Goal: Task Accomplishment & Management: Manage account settings

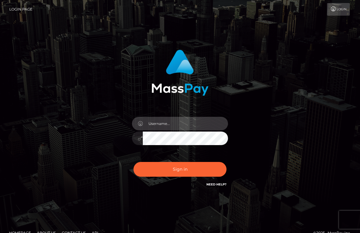
click at [154, 124] on input "text" at bounding box center [185, 124] width 85 height 14
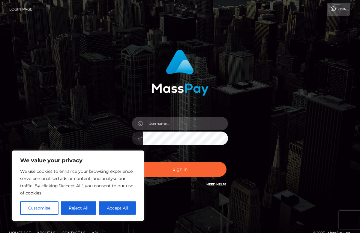
type input "[EMAIL_ADDRESS][DOMAIN_NAME]"
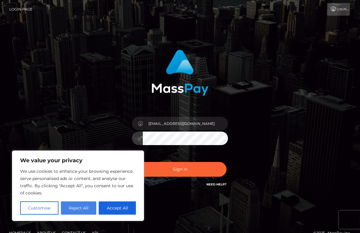
click at [76, 212] on button "Reject All" at bounding box center [79, 207] width 36 height 13
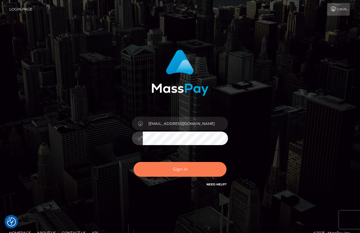
click at [211, 169] on button "Sign in" at bounding box center [180, 169] width 93 height 15
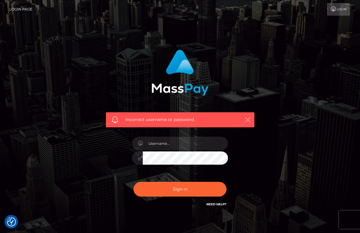
click at [251, 120] on button "button" at bounding box center [248, 120] width 8 height 8
click at [250, 119] on icon "button" at bounding box center [248, 120] width 6 height 6
click at [249, 119] on icon "button" at bounding box center [248, 120] width 6 height 6
click at [247, 119] on icon "button" at bounding box center [248, 120] width 6 height 6
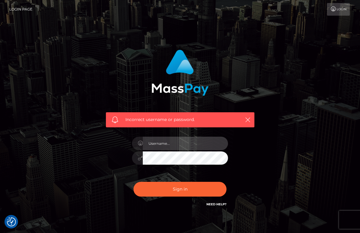
click at [173, 145] on input "text" at bounding box center [185, 143] width 85 height 14
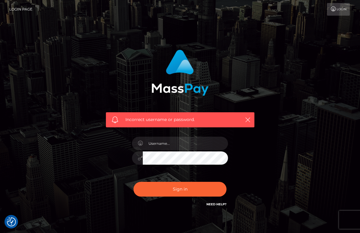
click at [169, 89] on img at bounding box center [180, 73] width 57 height 46
click at [225, 66] on div "Incorrect username or password." at bounding box center [181, 86] width 158 height 82
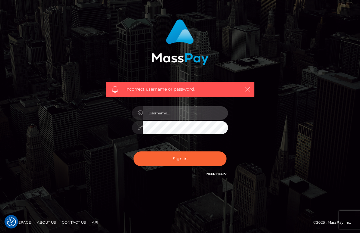
click at [177, 116] on input "text" at bounding box center [185, 113] width 85 height 14
type input "ellawilsonx88@gmail.com"
click at [212, 173] on link "Need Help?" at bounding box center [217, 174] width 20 height 4
drag, startPoint x: 199, startPoint y: 112, endPoint x: 114, endPoint y: 112, distance: 85.6
click at [114, 112] on div "Incorrect username or password. ellawilsonx88@gmail.com" at bounding box center [181, 98] width 158 height 167
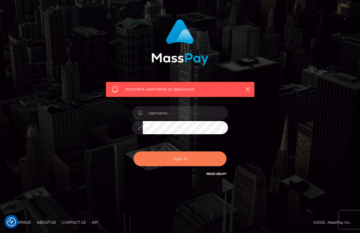
click at [190, 159] on button "Sign in" at bounding box center [180, 158] width 93 height 15
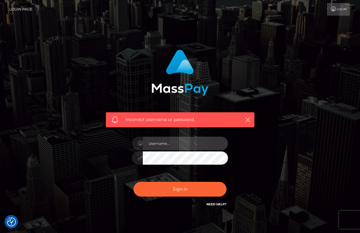
click at [167, 149] on input "text" at bounding box center [185, 143] width 85 height 14
type input "[EMAIL_ADDRESS][DOMAIN_NAME]"
click at [134, 181] on button "Sign in" at bounding box center [180, 188] width 93 height 15
click at [158, 149] on input "text" at bounding box center [185, 143] width 85 height 14
type input "[EMAIL_ADDRESS][DOMAIN_NAME]"
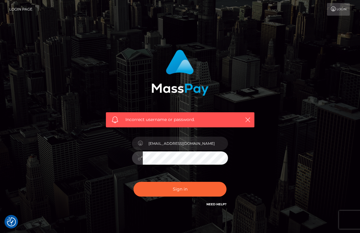
click at [134, 181] on button "Sign in" at bounding box center [180, 188] width 93 height 15
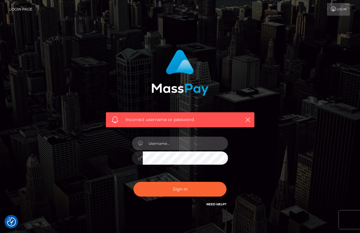
click at [163, 144] on input "text" at bounding box center [185, 143] width 85 height 14
type input "[EMAIL_ADDRESS][DOMAIN_NAME]"
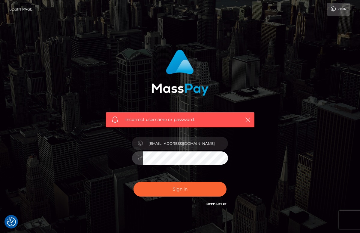
click at [134, 181] on button "Sign in" at bounding box center [180, 188] width 93 height 15
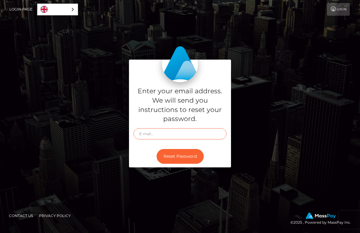
click at [164, 134] on input "text" at bounding box center [180, 133] width 93 height 11
type input "[EMAIL_ADDRESS][DOMAIN_NAME]"
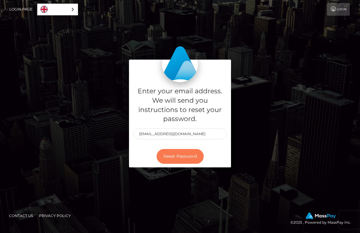
click at [188, 154] on button "Reset Password" at bounding box center [180, 156] width 47 height 15
